Goal: Task Accomplishment & Management: Manage account settings

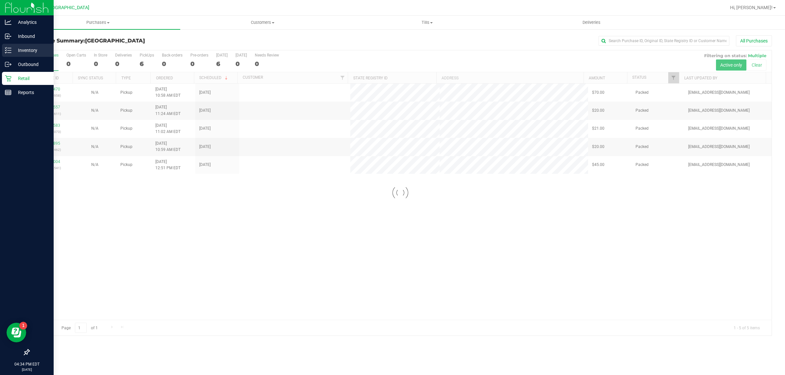
click at [19, 53] on p "Inventory" at bounding box center [30, 50] width 39 height 8
click at [20, 46] on p "Inventory" at bounding box center [30, 50] width 39 height 8
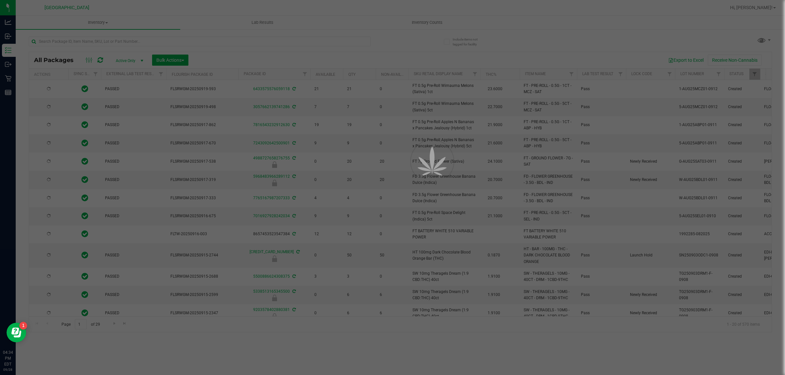
type input "[DATE]"
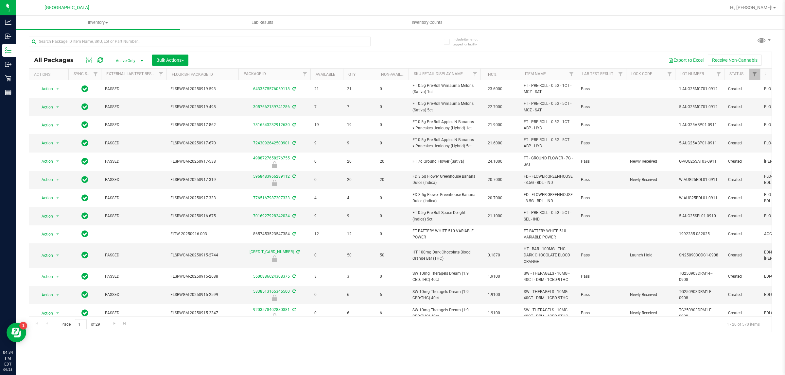
click at [102, 46] on div at bounding box center [200, 44] width 342 height 15
click at [105, 37] on input "text" at bounding box center [200, 42] width 342 height 10
type input "chews"
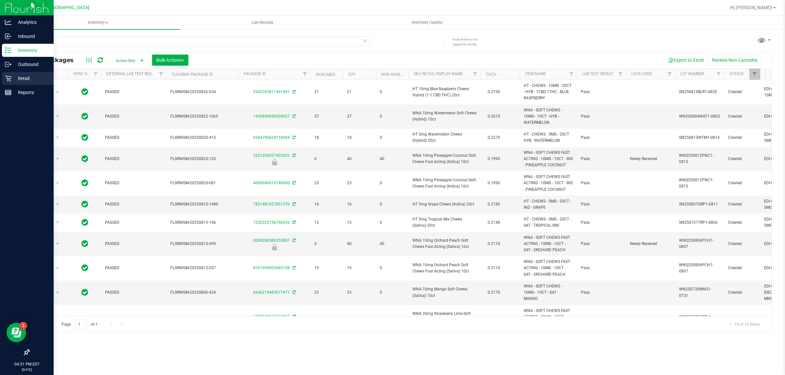
drag, startPoint x: 20, startPoint y: 78, endPoint x: 21, endPoint y: 73, distance: 5.6
click at [20, 77] on p "Retail" at bounding box center [30, 79] width 39 height 8
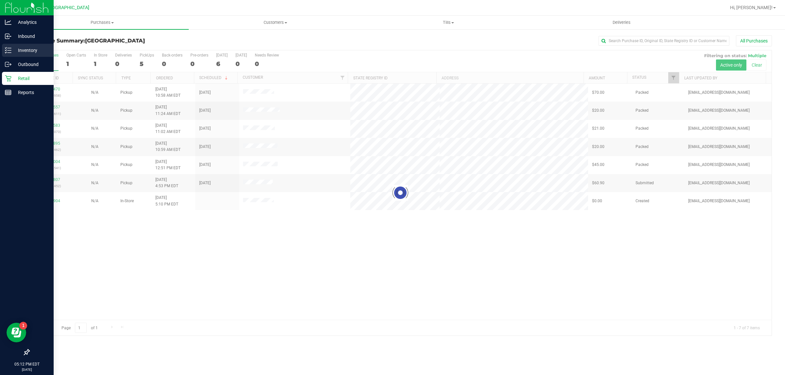
click at [9, 47] on icon at bounding box center [8, 50] width 7 height 7
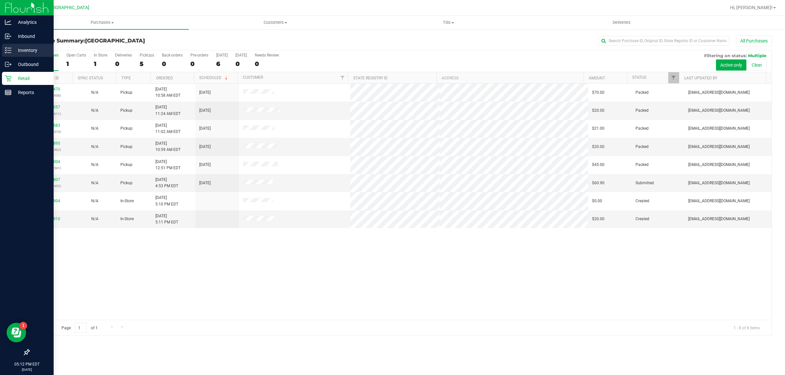
click at [19, 46] on div "Inventory" at bounding box center [28, 50] width 52 height 13
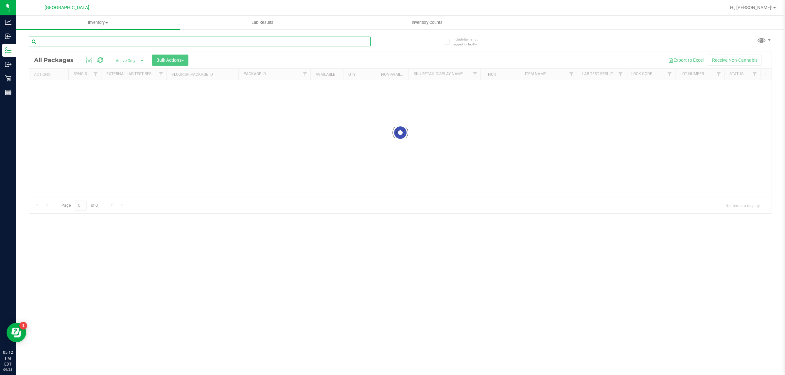
click at [104, 41] on input "text" at bounding box center [200, 42] width 342 height 10
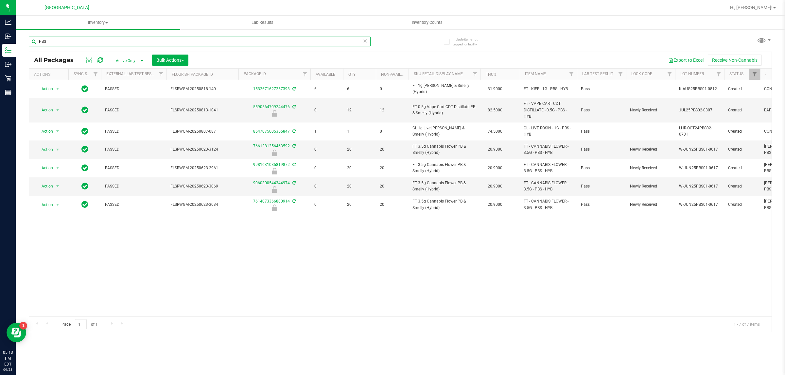
click at [346, 40] on input "PBS" at bounding box center [200, 42] width 342 height 10
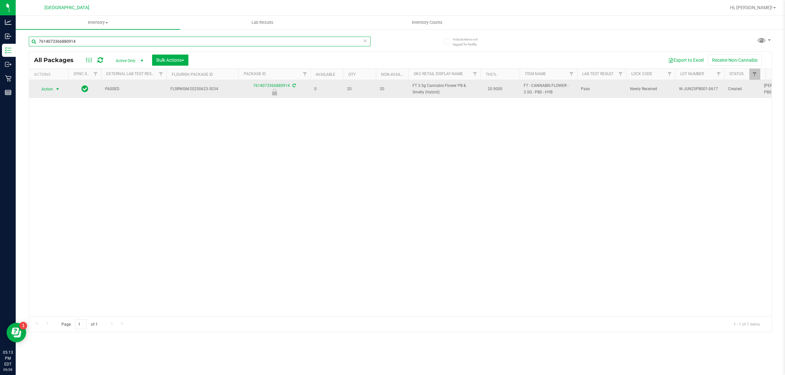
type input "7614073366880914"
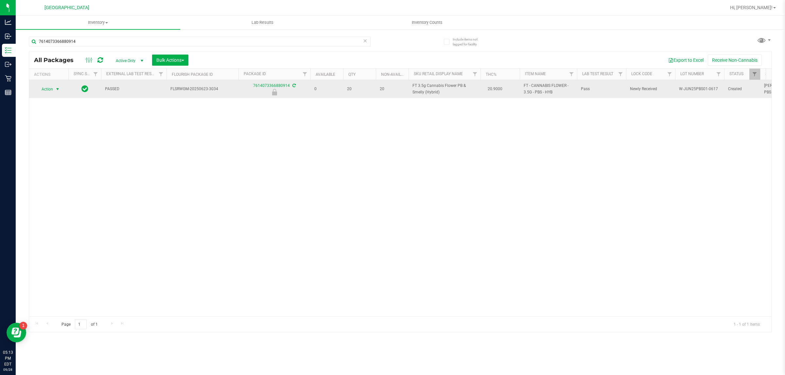
click at [48, 89] on span "Action" at bounding box center [45, 89] width 18 height 9
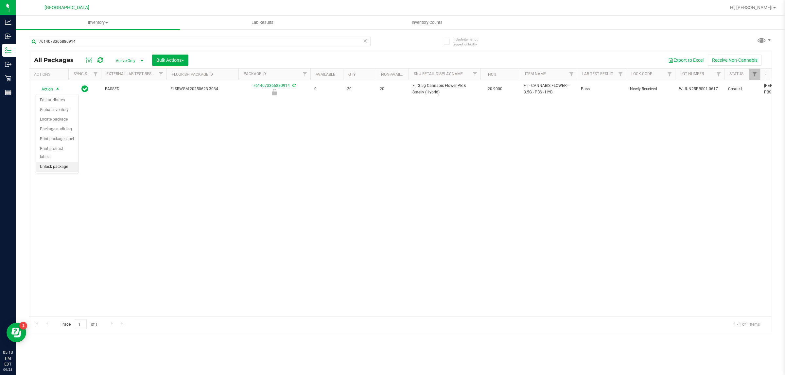
click at [60, 162] on li "Unlock package" at bounding box center [57, 167] width 42 height 10
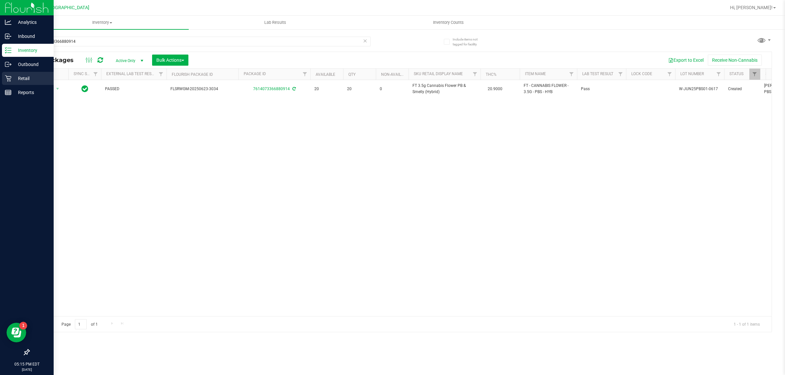
click at [24, 72] on div "Retail" at bounding box center [28, 78] width 52 height 13
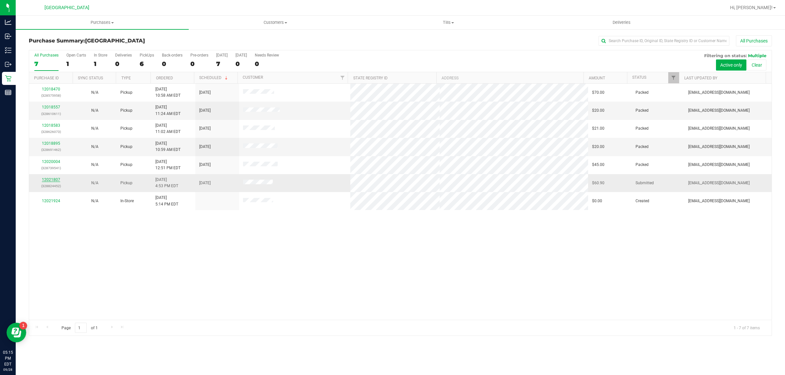
click at [53, 180] on link "12021807" at bounding box center [51, 179] width 18 height 5
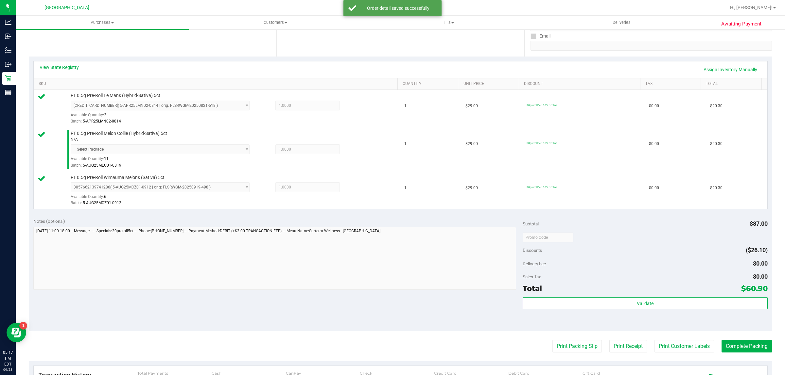
scroll to position [123, 0]
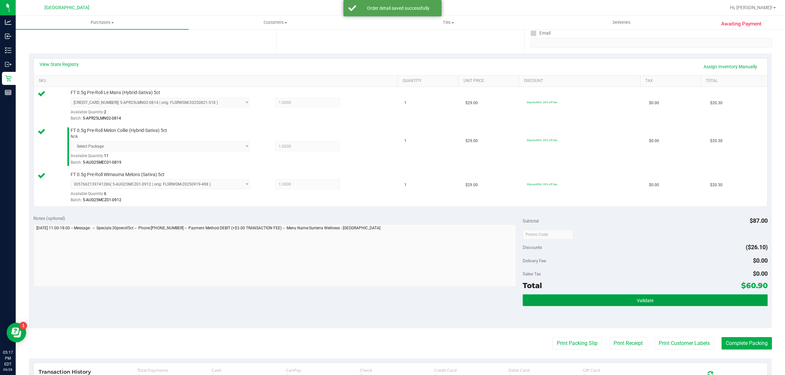
click at [573, 297] on button "Validate" at bounding box center [644, 301] width 245 height 12
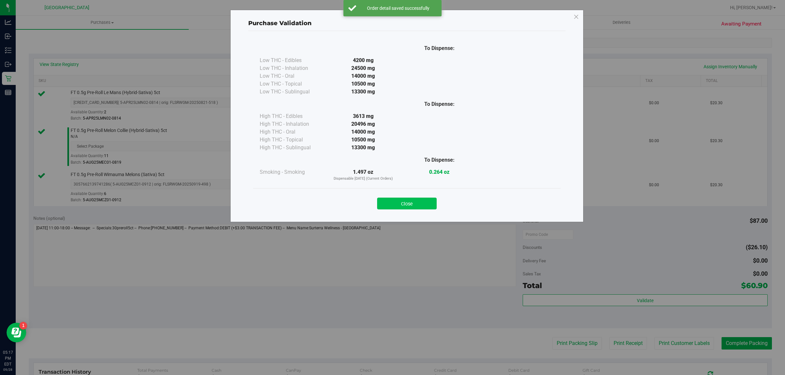
click at [432, 207] on button "Close" at bounding box center [406, 204] width 59 height 12
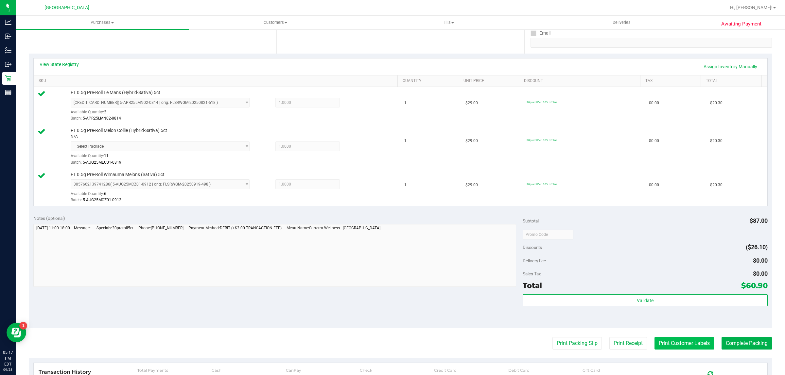
click at [662, 339] on button "Print Customer Labels" at bounding box center [683, 343] width 59 height 12
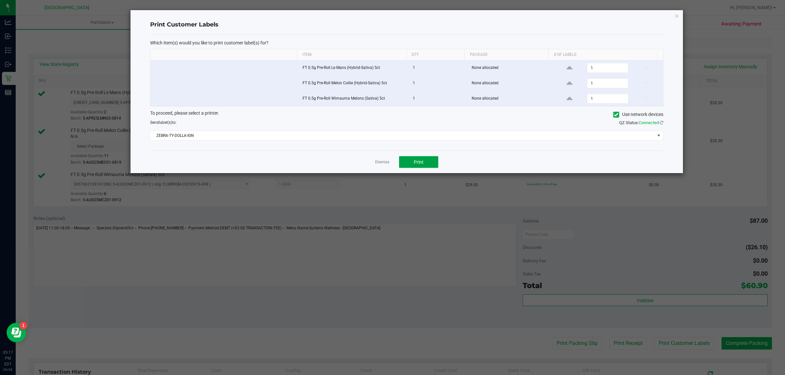
click at [437, 165] on button "Print" at bounding box center [418, 162] width 39 height 12
click at [379, 165] on link "Dismiss" at bounding box center [382, 163] width 14 height 6
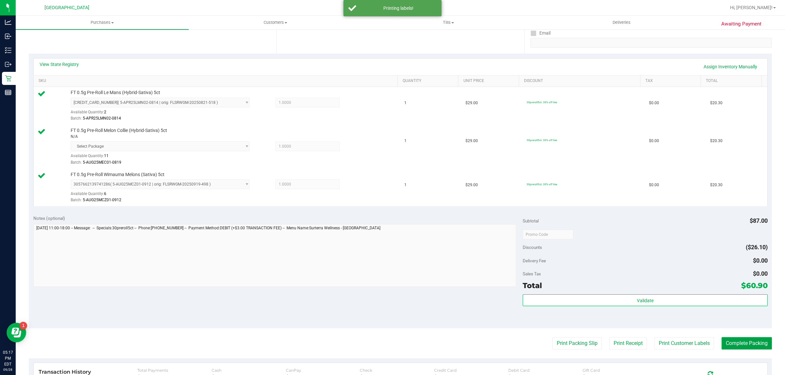
click at [741, 350] on button "Complete Packing" at bounding box center [746, 343] width 50 height 12
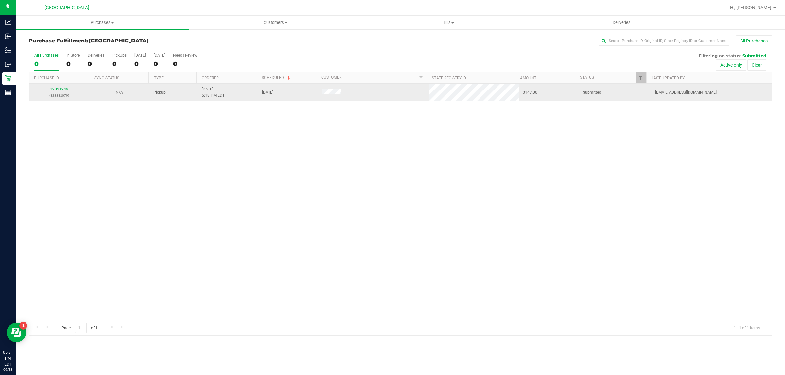
click at [66, 89] on link "12021949" at bounding box center [59, 89] width 18 height 5
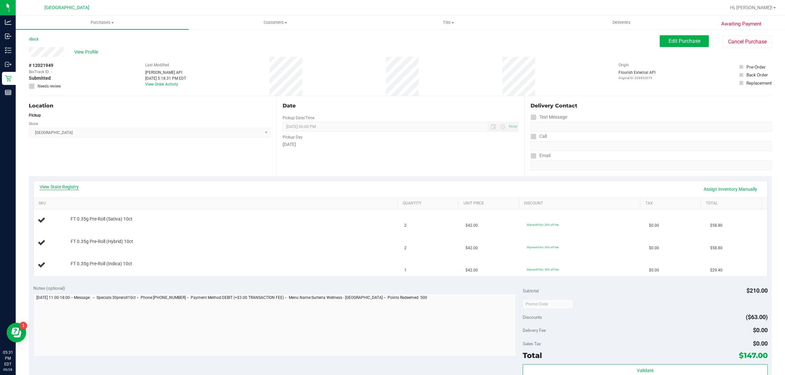
click at [66, 188] on link "View State Registry" at bounding box center [59, 187] width 39 height 7
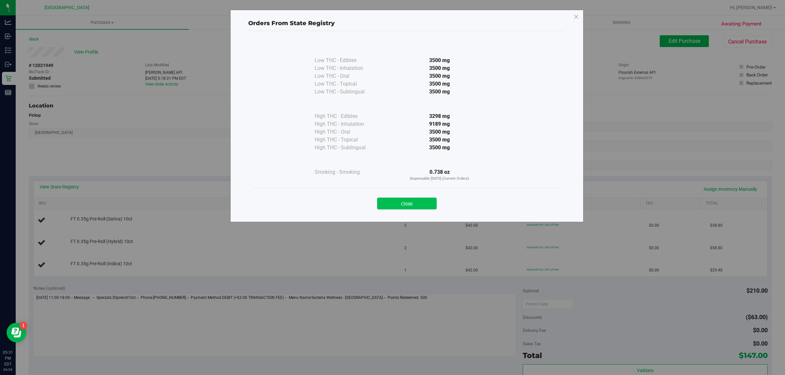
click at [420, 207] on button "Close" at bounding box center [406, 204] width 59 height 12
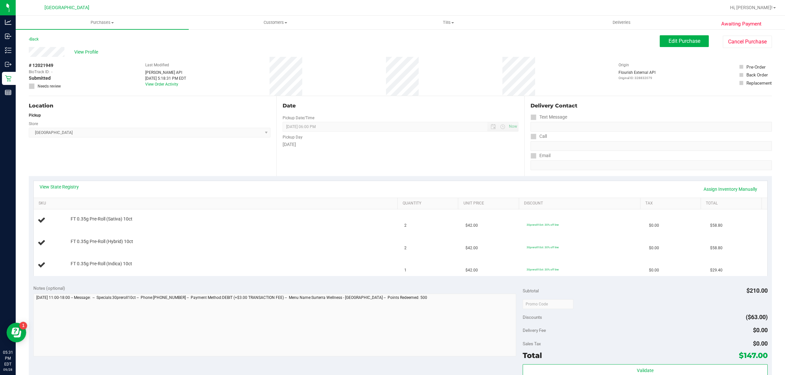
click at [59, 182] on div "View State Registry Assign Inventory Manually" at bounding box center [400, 189] width 733 height 17
click at [61, 190] on link "View State Registry" at bounding box center [59, 187] width 39 height 7
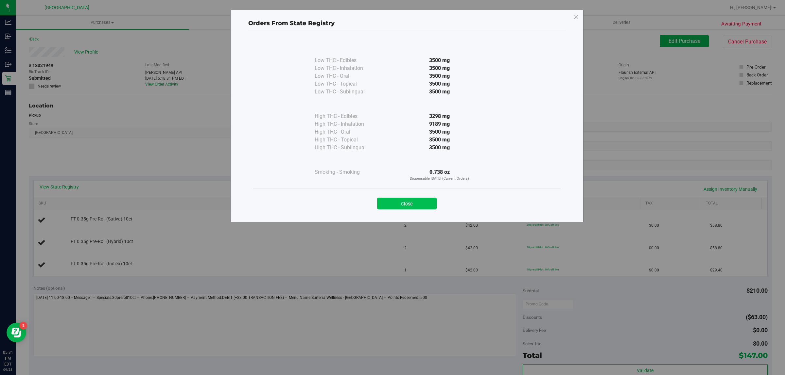
click at [394, 199] on button "Close" at bounding box center [406, 204] width 59 height 12
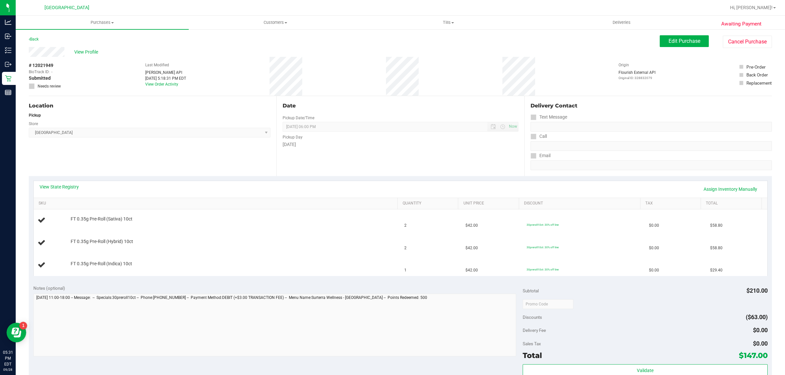
click at [86, 192] on div "View State Registry Assign Inventory Manually" at bounding box center [400, 189] width 721 height 11
click at [76, 187] on link "View State Registry" at bounding box center [59, 187] width 39 height 7
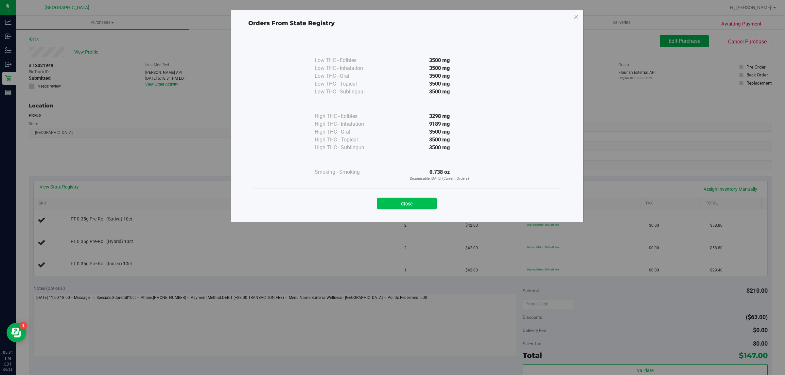
click at [412, 209] on button "Close" at bounding box center [406, 204] width 59 height 12
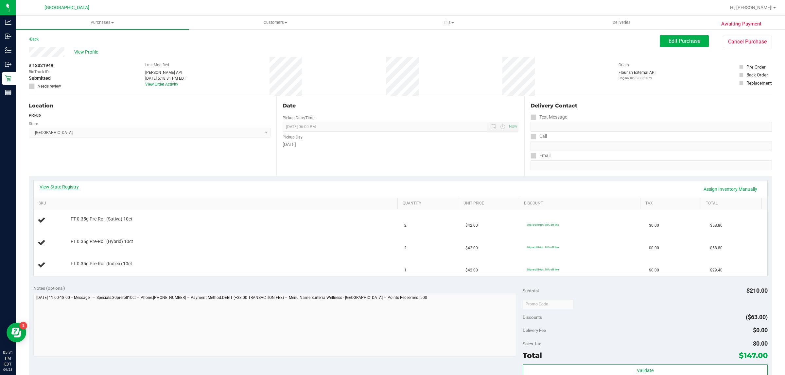
click at [60, 185] on link "View State Registry" at bounding box center [59, 187] width 39 height 7
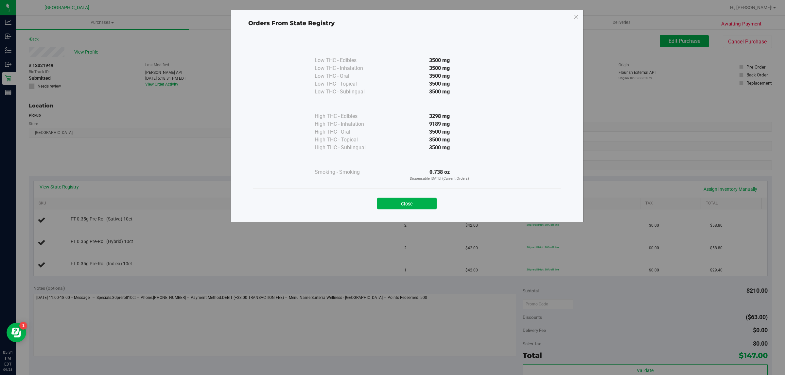
click at [423, 211] on div "Close" at bounding box center [406, 201] width 307 height 26
click at [404, 210] on div "Close" at bounding box center [406, 201] width 307 height 26
click at [405, 206] on button "Close" at bounding box center [406, 204] width 59 height 12
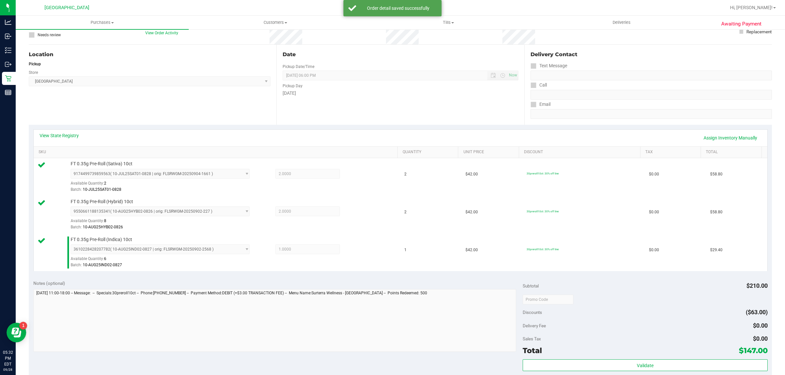
scroll to position [163, 0]
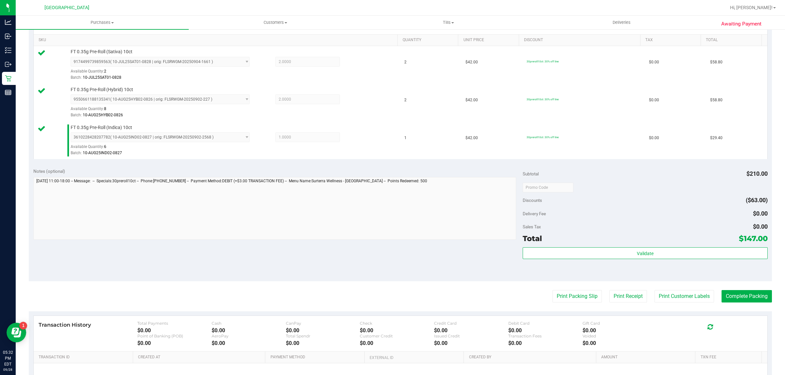
click at [607, 246] on div "Subtotal $210.00 Discounts ($63.00) Delivery Fee $0.00 Sales Tax $0.00 Total $1…" at bounding box center [644, 222] width 245 height 109
click at [608, 251] on button "Validate" at bounding box center [644, 253] width 245 height 12
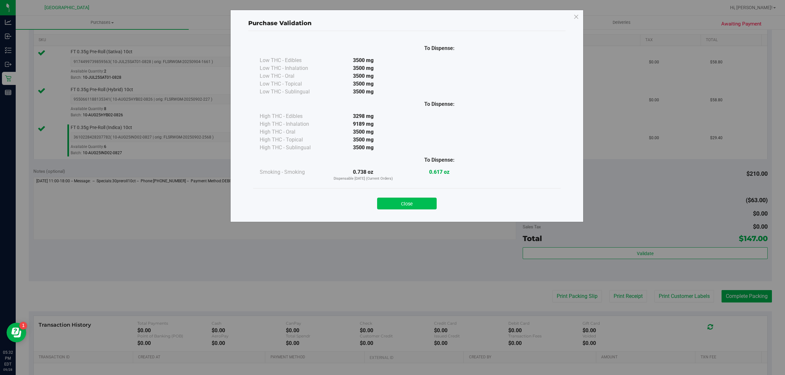
click at [396, 198] on div "Close" at bounding box center [406, 202] width 297 height 16
click at [398, 201] on button "Close" at bounding box center [406, 204] width 59 height 12
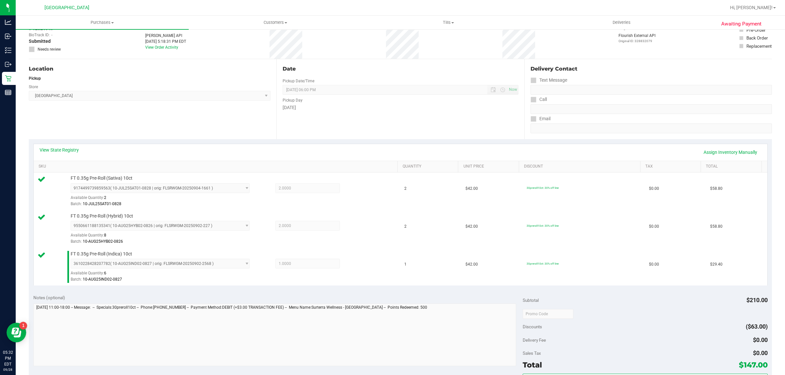
scroll to position [0, 0]
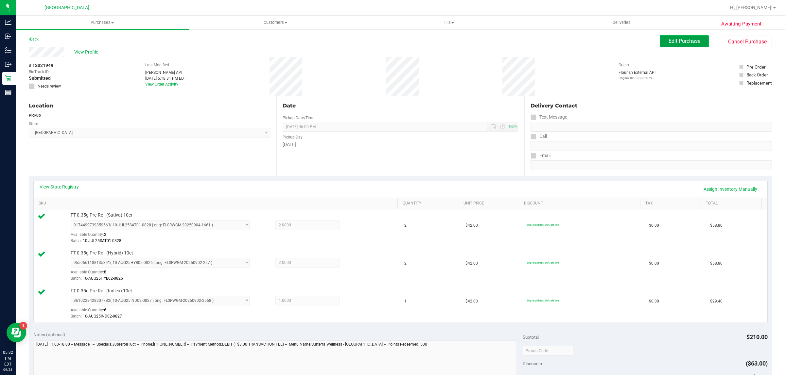
click at [669, 40] on span "Edit Purchase" at bounding box center [684, 41] width 32 height 6
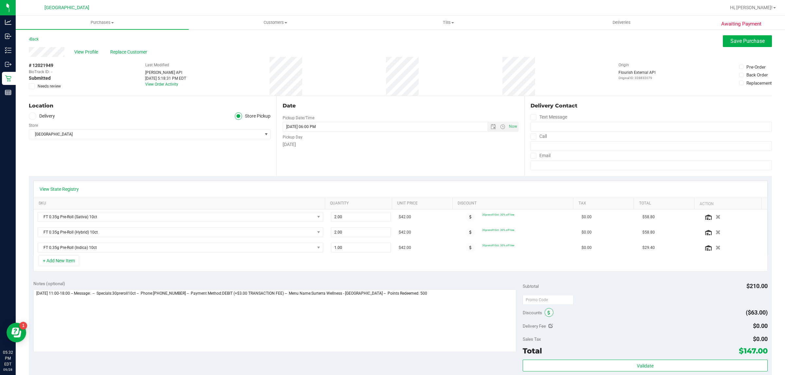
click at [544, 311] on span at bounding box center [548, 312] width 9 height 9
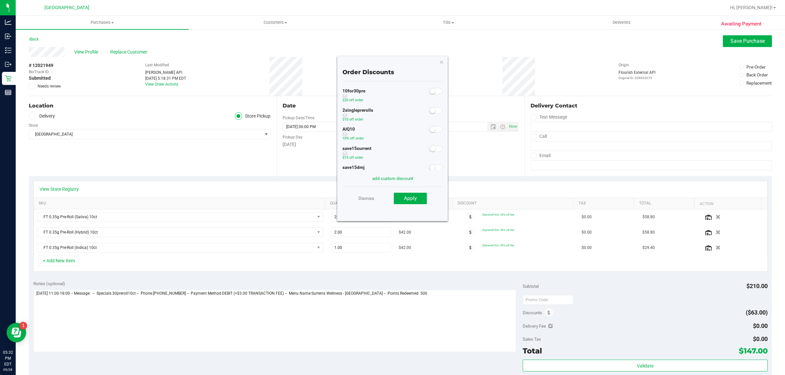
click at [429, 131] on small at bounding box center [432, 130] width 6 height 6
click at [411, 197] on span "Apply" at bounding box center [410, 198] width 13 height 6
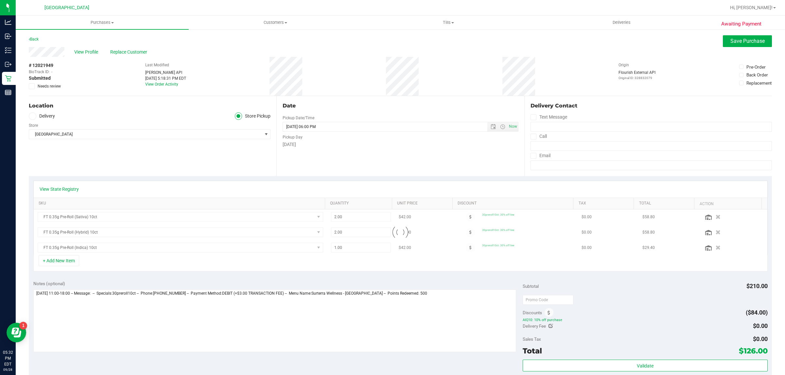
scroll to position [184, 0]
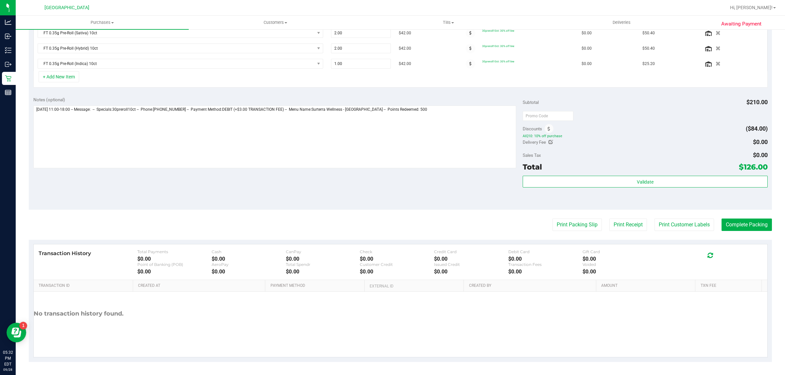
click at [679, 190] on div "Validate" at bounding box center [644, 190] width 245 height 29
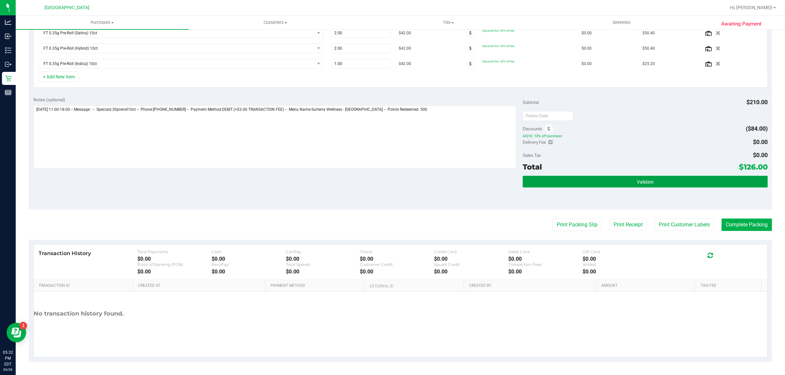
click at [683, 188] on button "Validate" at bounding box center [644, 182] width 245 height 12
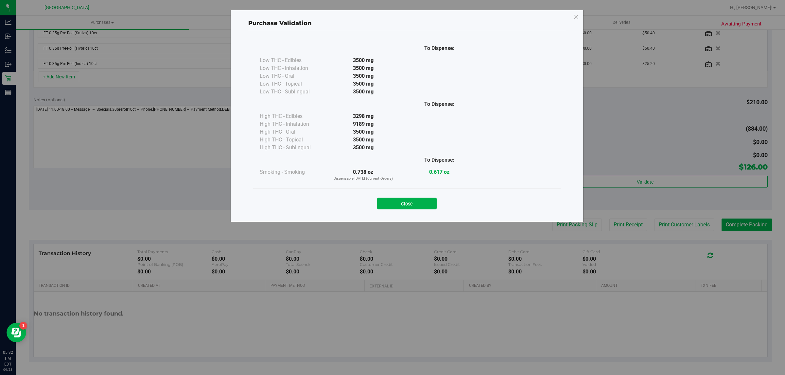
click at [685, 234] on div "Purchase Validation To Dispense: Low THC - Edibles 3500 mg" at bounding box center [394, 187] width 789 height 375
click at [685, 225] on div "Purchase Validation To Dispense: Low THC - Edibles 3500 mg" at bounding box center [394, 187] width 789 height 375
click at [432, 206] on button "Close" at bounding box center [406, 204] width 59 height 12
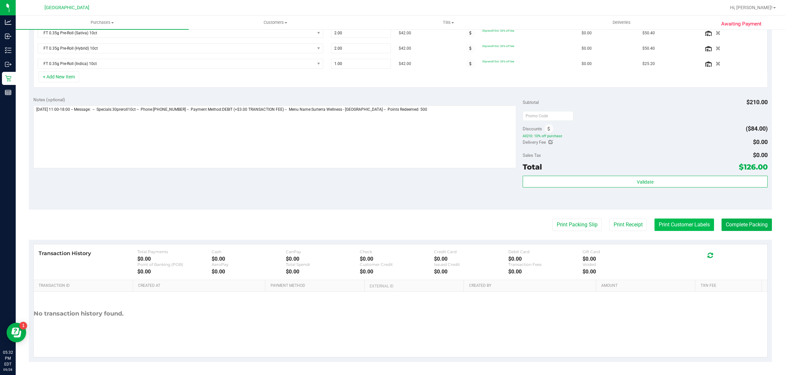
click at [670, 222] on button "Print Customer Labels" at bounding box center [683, 225] width 59 height 12
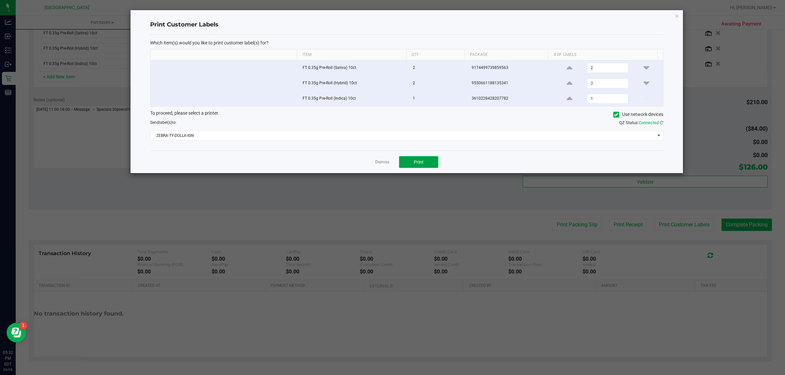
click at [424, 162] on button "Print" at bounding box center [418, 162] width 39 height 12
click at [378, 159] on div "Dismiss Print" at bounding box center [406, 162] width 513 height 23
drag, startPoint x: 379, startPoint y: 164, endPoint x: 383, endPoint y: 164, distance: 4.9
click at [379, 164] on link "Dismiss" at bounding box center [382, 163] width 14 height 6
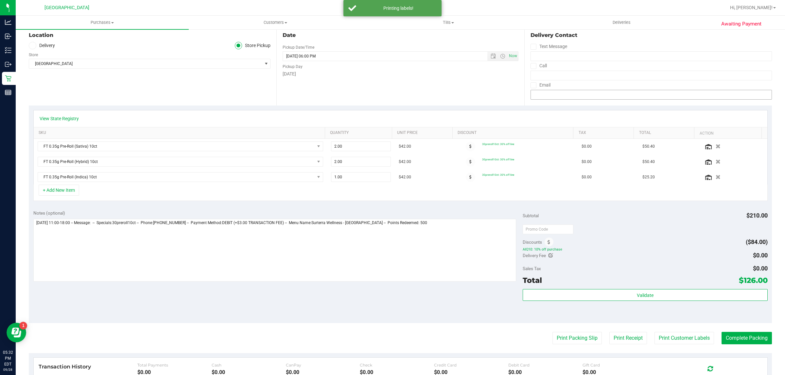
scroll to position [0, 0]
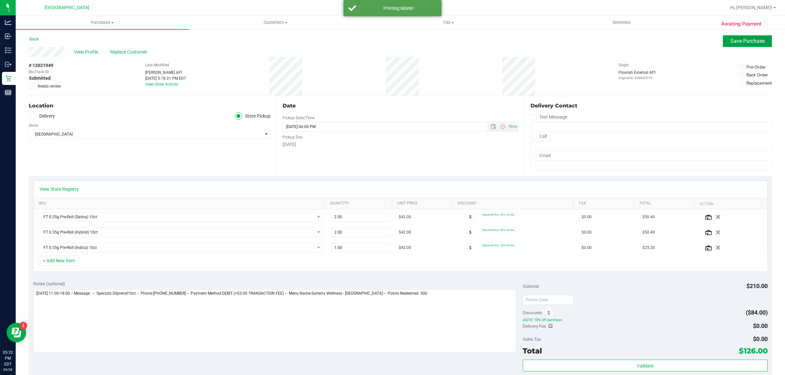
click at [730, 44] on span "Save Purchase" at bounding box center [747, 41] width 34 height 6
